Goal: Check status: Check status

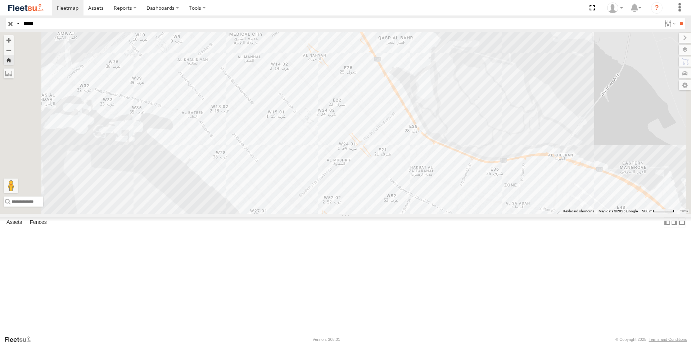
select select "**********"
type input "*****"
click at [677, 18] on input "**" at bounding box center [681, 23] width 8 height 10
click at [0, 0] on div "AUH-OAR-BIKE" at bounding box center [0, 0] width 0 height 0
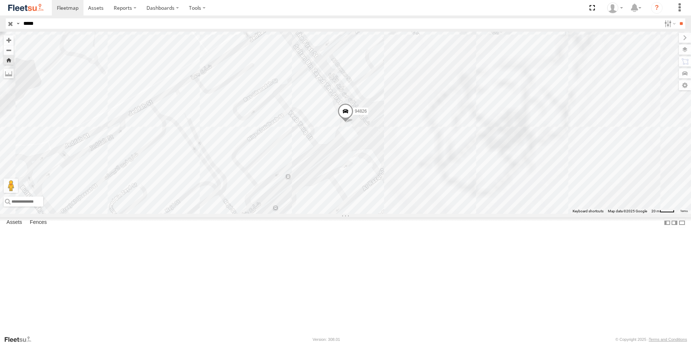
click at [354, 123] on span at bounding box center [346, 112] width 16 height 19
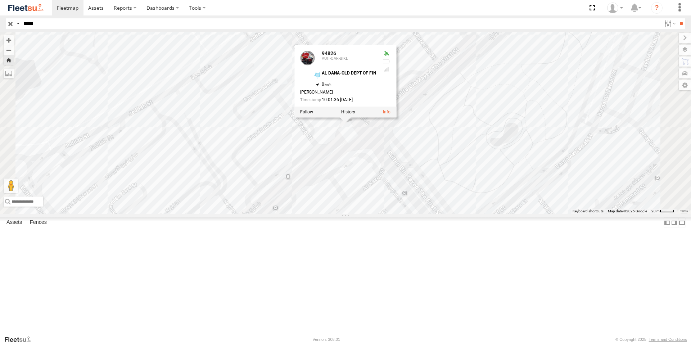
click at [0, 0] on div "94826" at bounding box center [0, 0] width 0 height 0
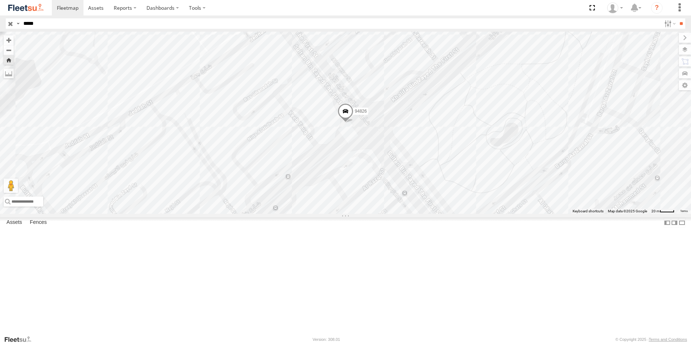
click at [354, 123] on span at bounding box center [346, 112] width 16 height 19
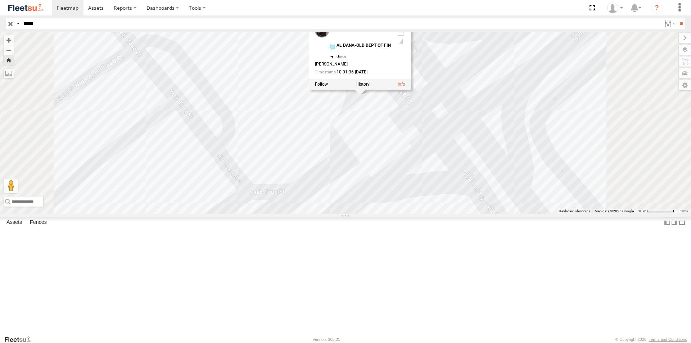
click at [0, 0] on div "94826 AUH-OAR-BIKE" at bounding box center [0, 0] width 0 height 0
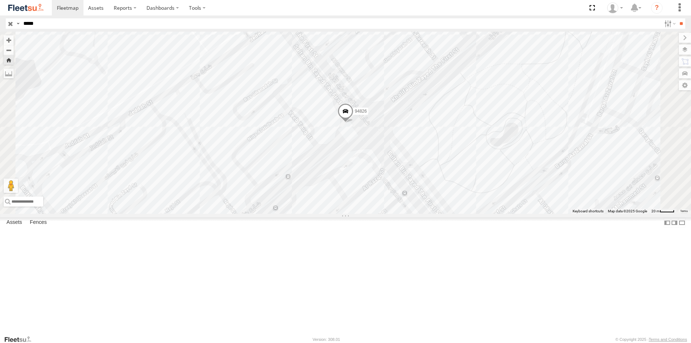
click at [354, 123] on span at bounding box center [346, 112] width 16 height 19
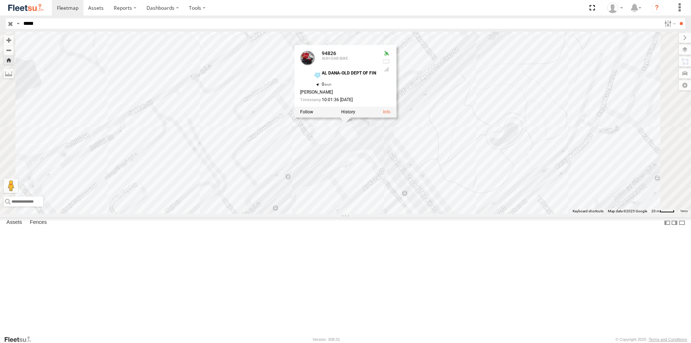
click at [0, 0] on div "94826 AUH-OAR-BIKE" at bounding box center [0, 0] width 0 height 0
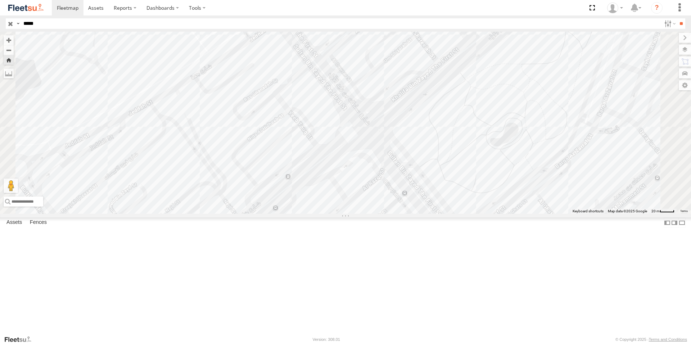
click at [0, 0] on div "94826 AUH-OAR-BIKE" at bounding box center [0, 0] width 0 height 0
click at [354, 123] on span at bounding box center [346, 112] width 16 height 19
click at [0, 0] on div "94826" at bounding box center [0, 0] width 0 height 0
click at [354, 123] on span at bounding box center [346, 112] width 16 height 19
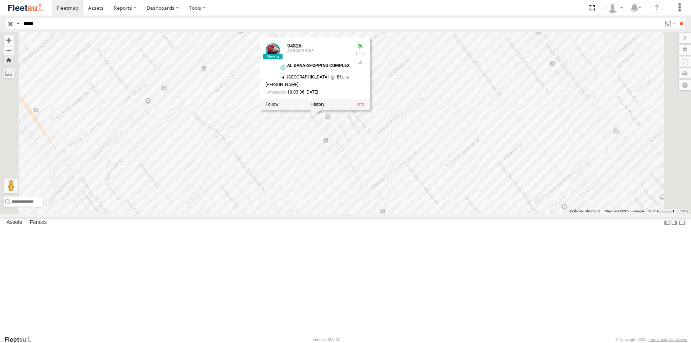
click at [0, 0] on div "94826" at bounding box center [0, 0] width 0 height 0
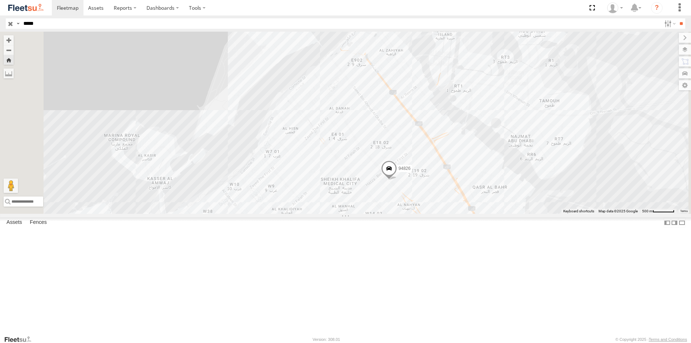
click at [0, 0] on div "94826" at bounding box center [0, 0] width 0 height 0
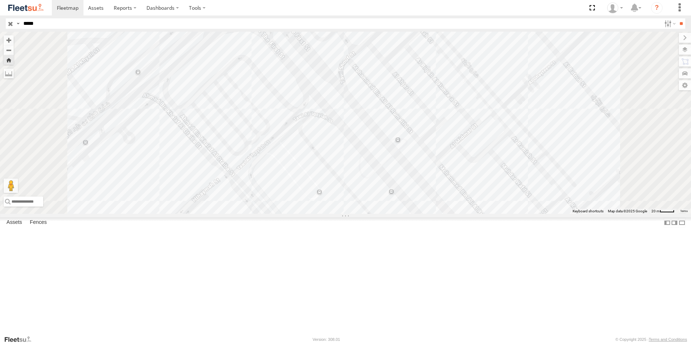
click at [0, 0] on div "94826" at bounding box center [0, 0] width 0 height 0
click at [354, 123] on span at bounding box center [346, 112] width 16 height 19
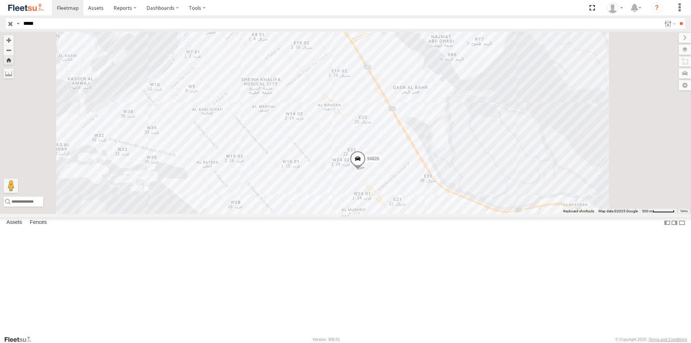
click at [0, 0] on div "94826 AUH-OAR-BIKE" at bounding box center [0, 0] width 0 height 0
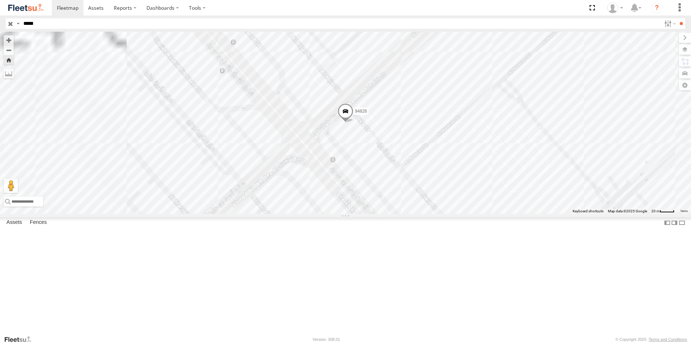
click at [427, 169] on div "94826" at bounding box center [345, 123] width 691 height 182
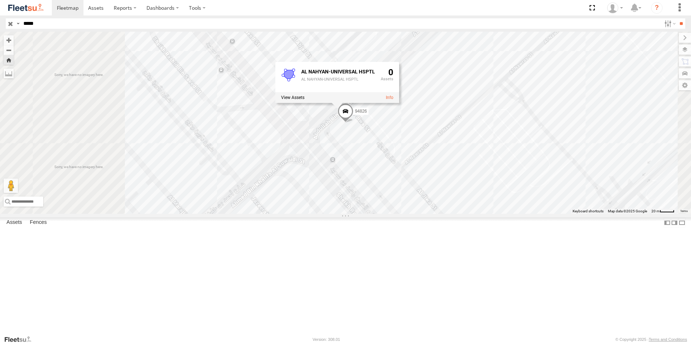
click at [354, 123] on span at bounding box center [346, 112] width 16 height 19
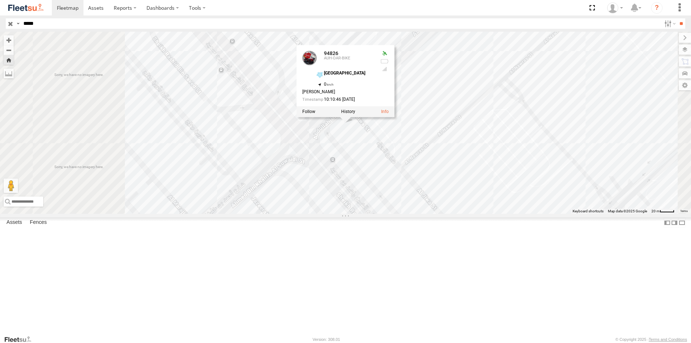
click at [355, 115] on label at bounding box center [348, 111] width 14 height 5
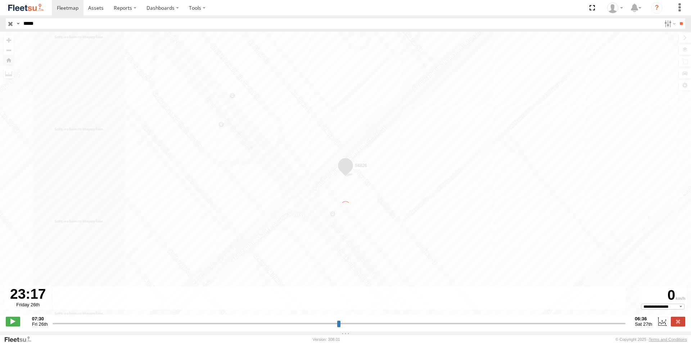
type input "**********"
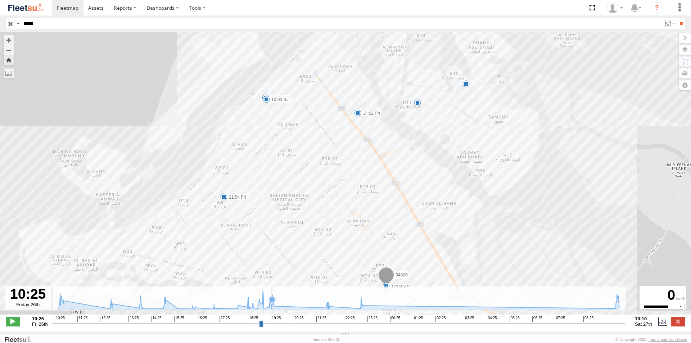
click at [272, 310] on icon at bounding box center [339, 300] width 568 height 19
click at [361, 310] on icon at bounding box center [339, 300] width 568 height 19
click at [365, 310] on icon at bounding box center [339, 300] width 568 height 19
drag, startPoint x: 52, startPoint y: 23, endPoint x: 0, endPoint y: 25, distance: 51.5
click at [0, 25] on header "Search Query Asset ID Asset Label Registration Manufacturer Model VIN Job ID" at bounding box center [345, 23] width 691 height 16
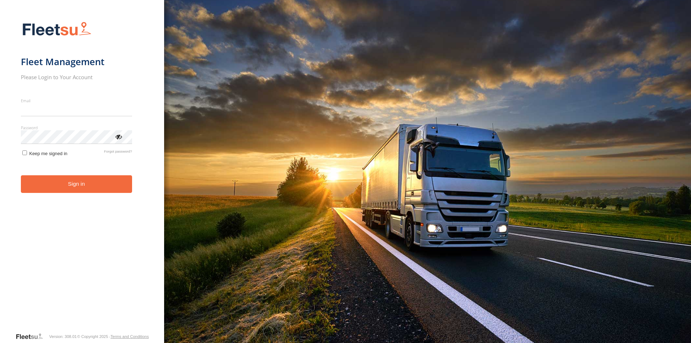
type input "**********"
click at [67, 190] on button "Sign in" at bounding box center [76, 184] width 111 height 18
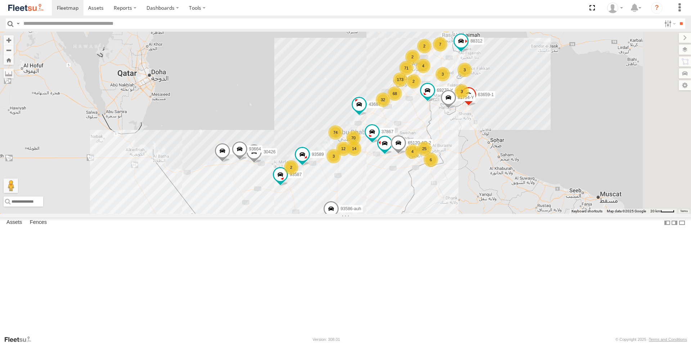
click at [79, 22] on input "text" at bounding box center [341, 23] width 641 height 10
type input "*****"
click at [677, 18] on input "**" at bounding box center [681, 23] width 8 height 10
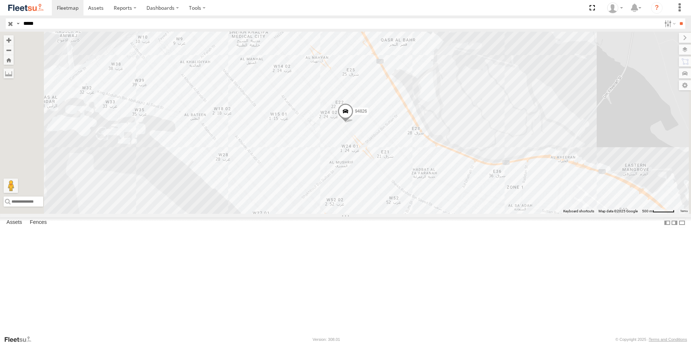
click at [0, 0] on div "94826" at bounding box center [0, 0] width 0 height 0
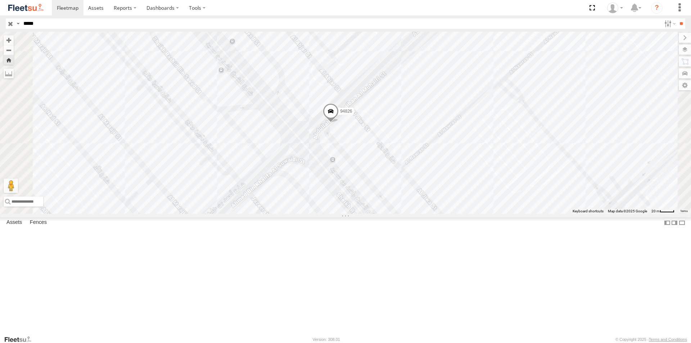
click at [0, 0] on div "AUH-OAR-BIKE" at bounding box center [0, 0] width 0 height 0
click at [354, 123] on span at bounding box center [346, 112] width 16 height 19
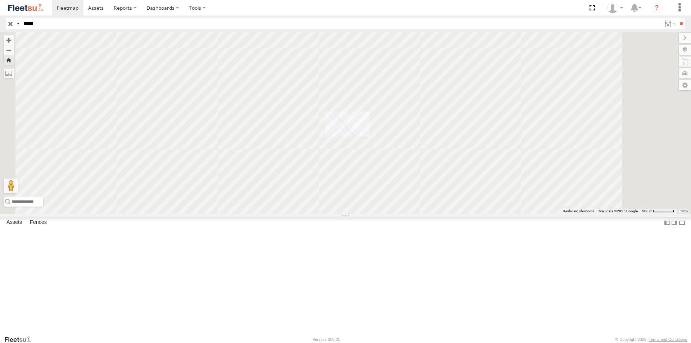
drag, startPoint x: 39, startPoint y: 43, endPoint x: 74, endPoint y: 58, distance: 37.9
click at [0, 0] on div "94826" at bounding box center [0, 0] width 0 height 0
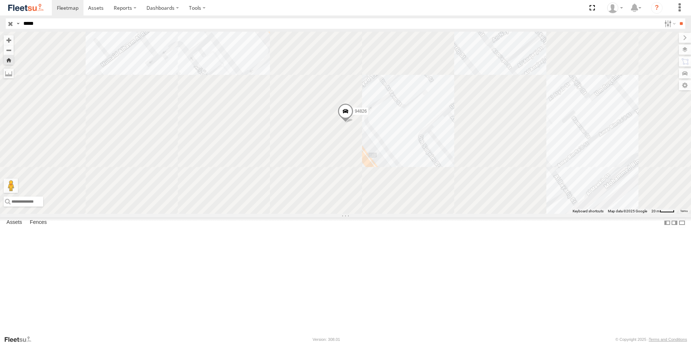
click at [354, 123] on span at bounding box center [346, 112] width 16 height 19
